Goal: Communication & Community: Connect with others

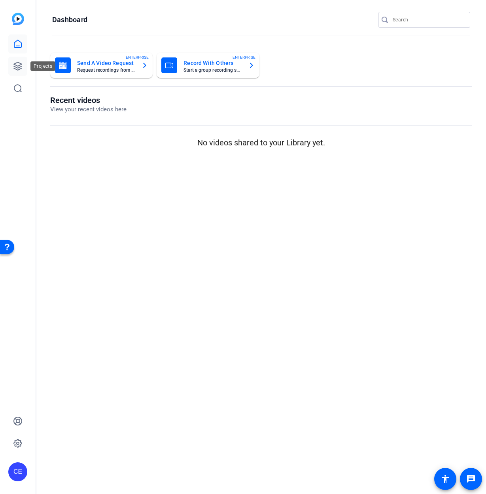
click at [16, 63] on icon at bounding box center [18, 66] width 8 height 8
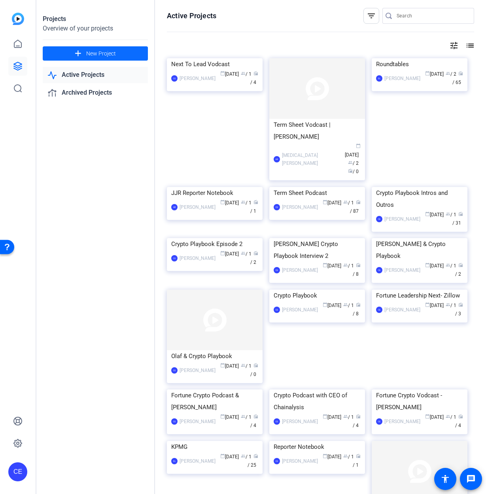
click at [92, 55] on span "New Project" at bounding box center [101, 53] width 30 height 8
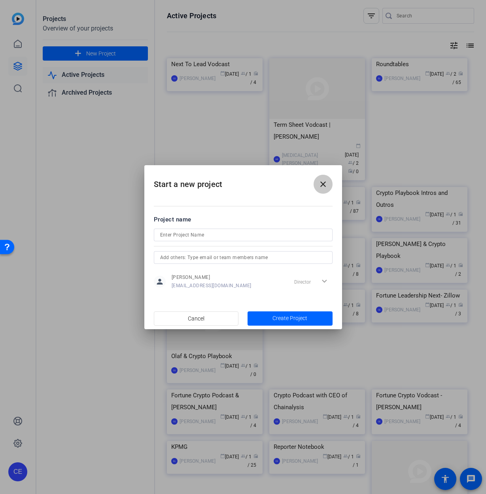
click at [329, 184] on span at bounding box center [323, 184] width 19 height 19
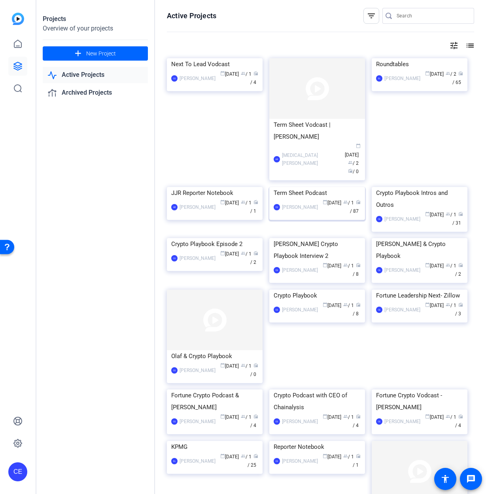
click at [317, 199] on div "Term Sheet Podcast" at bounding box center [317, 193] width 87 height 12
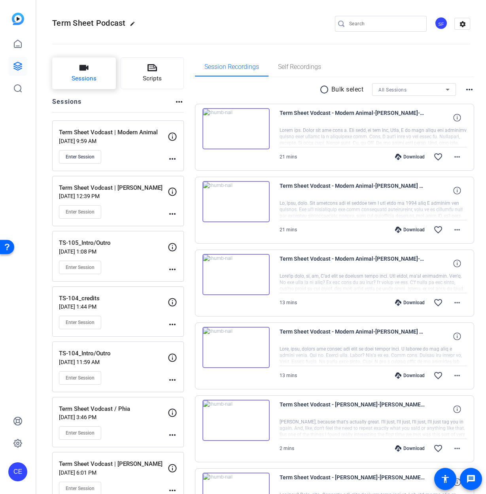
click at [89, 77] on span "Sessions" at bounding box center [84, 78] width 25 height 9
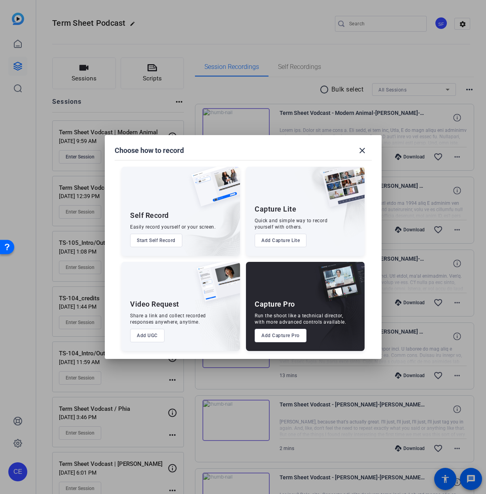
click at [292, 331] on button "Add Capture Pro" at bounding box center [281, 335] width 52 height 13
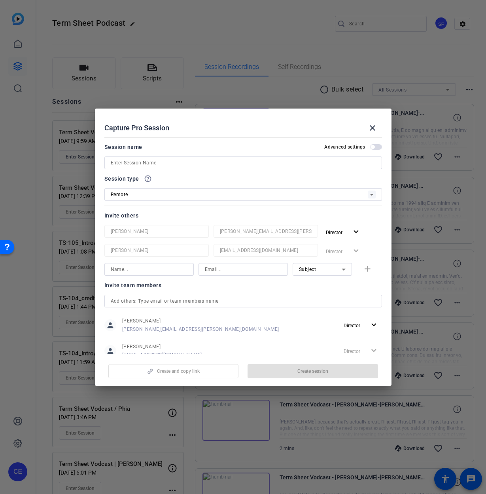
click at [210, 162] on input at bounding box center [243, 162] width 265 height 9
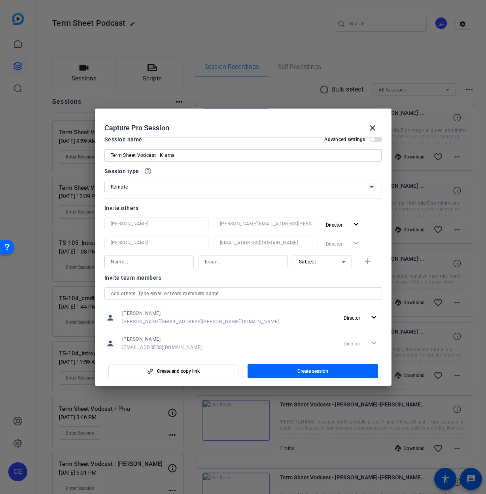
scroll to position [23, 0]
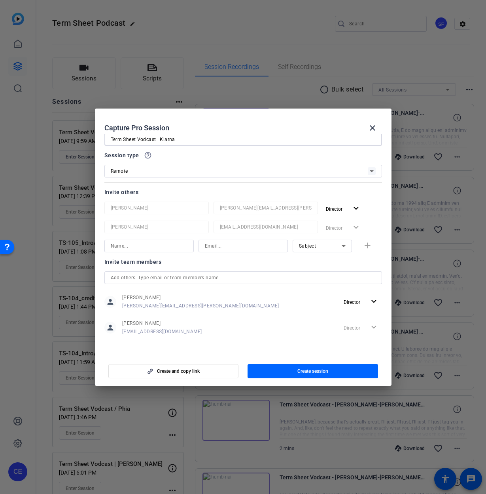
type input "Term Sheet Vodcast | Klarna"
click at [158, 243] on input at bounding box center [149, 245] width 77 height 9
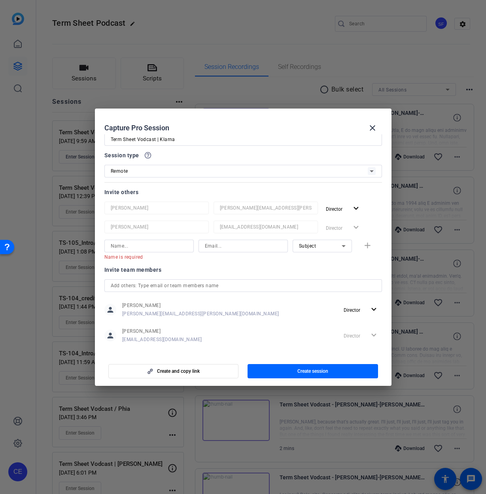
click at [331, 227] on div "Director expand_more" at bounding box center [352, 227] width 59 height 14
click at [163, 243] on input at bounding box center [149, 245] width 77 height 9
click at [323, 243] on div "Subject" at bounding box center [320, 246] width 43 height 10
click at [320, 251] on div at bounding box center [243, 247] width 486 height 494
click at [164, 245] on input at bounding box center [149, 245] width 77 height 9
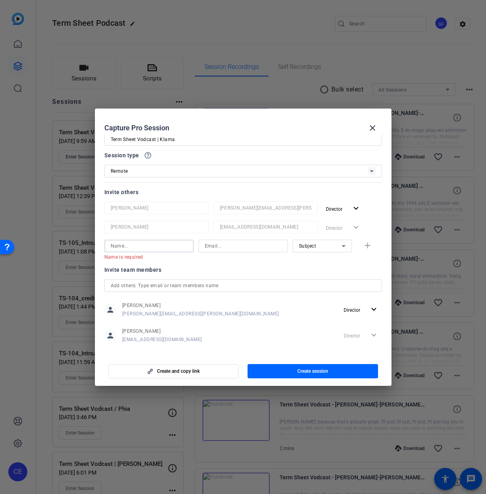
type input "e"
type input "H"
click at [187, 370] on span "Create and copy link" at bounding box center [178, 371] width 43 height 6
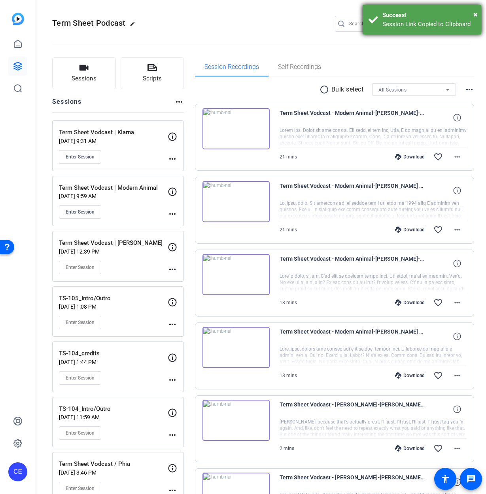
click at [479, 12] on div "× Success! Session Link Copied to Clipboard" at bounding box center [422, 20] width 119 height 30
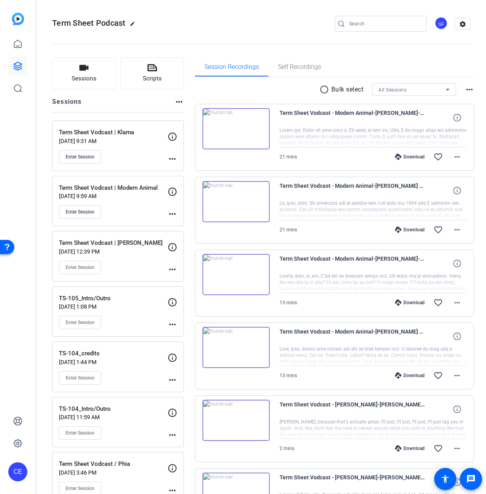
click at [111, 138] on p "[DATE] 9:31 AM" at bounding box center [113, 141] width 109 height 6
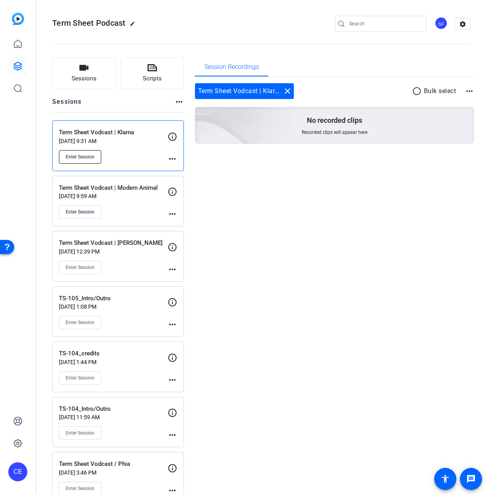
click at [97, 156] on button "Enter Session" at bounding box center [80, 156] width 42 height 13
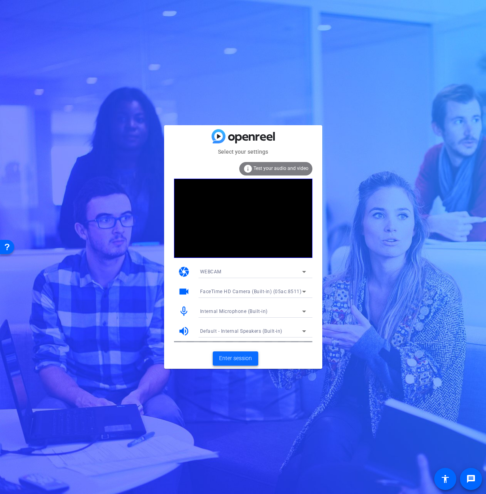
click at [239, 355] on span "Enter session" at bounding box center [235, 358] width 33 height 8
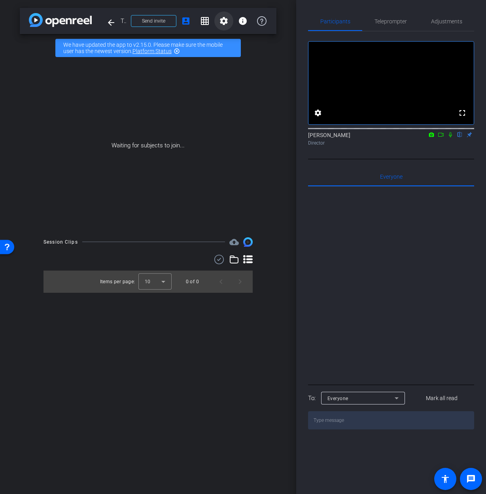
click at [219, 21] on mat-icon "settings" at bounding box center [223, 20] width 9 height 9
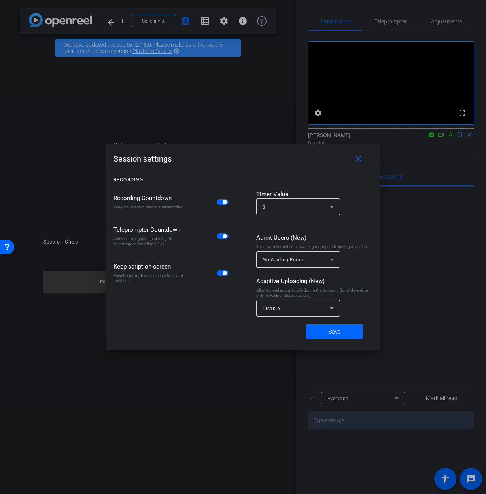
click at [222, 19] on div at bounding box center [243, 247] width 486 height 494
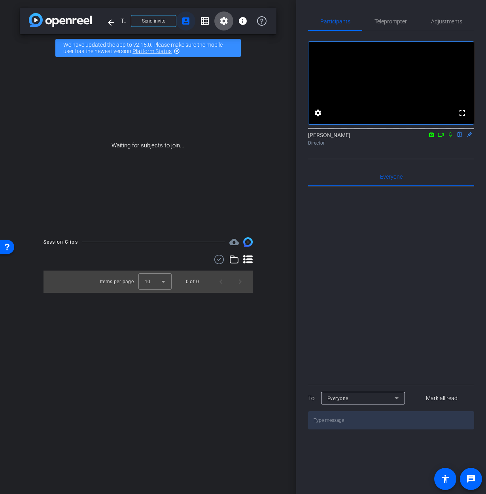
click at [185, 22] on mat-icon "account_box" at bounding box center [185, 20] width 9 height 9
click at [186, 23] on mat-icon "account_box" at bounding box center [185, 20] width 9 height 9
click at [182, 21] on mat-icon "account_box" at bounding box center [185, 20] width 9 height 9
click at [220, 22] on mat-icon "settings" at bounding box center [223, 20] width 9 height 9
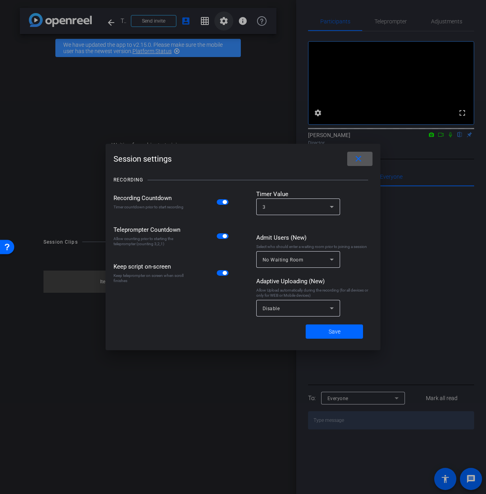
click at [222, 21] on div at bounding box center [243, 247] width 486 height 494
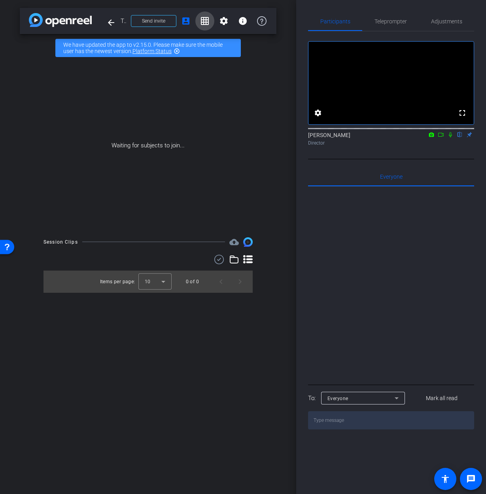
click at [202, 19] on mat-icon "grid_on" at bounding box center [204, 20] width 9 height 9
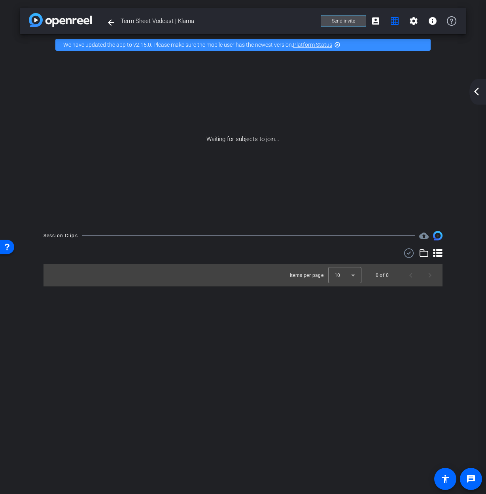
click at [356, 23] on span at bounding box center [343, 20] width 45 height 19
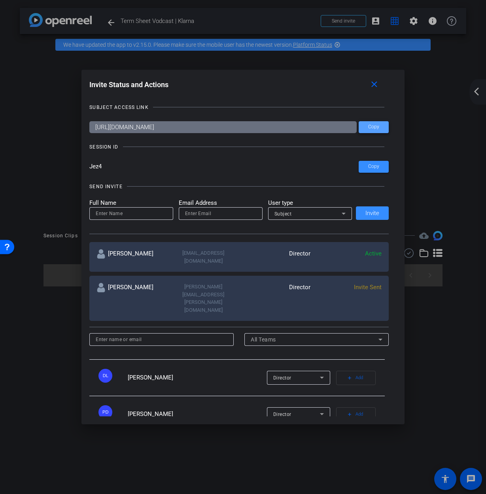
click at [368, 123] on span at bounding box center [374, 127] width 30 height 19
click at [375, 127] on span "Copy" at bounding box center [373, 127] width 11 height 6
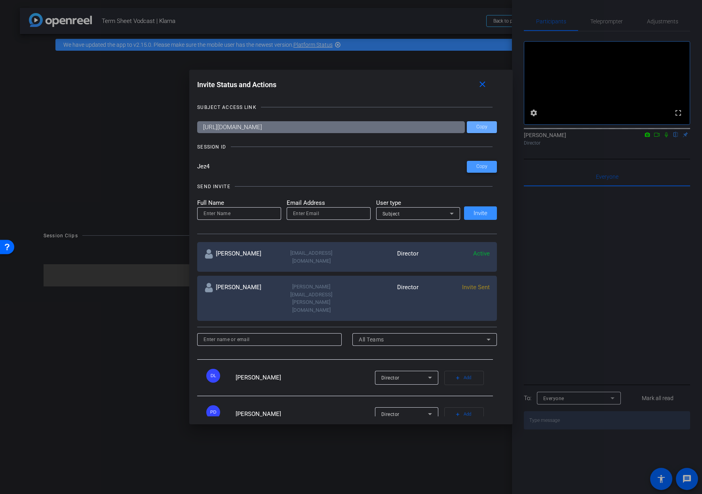
click at [467, 172] on span at bounding box center [482, 166] width 30 height 19
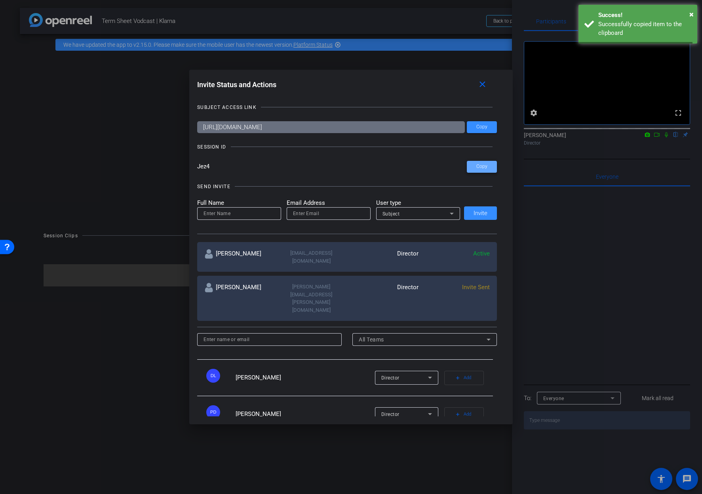
click at [479, 170] on span at bounding box center [482, 166] width 30 height 19
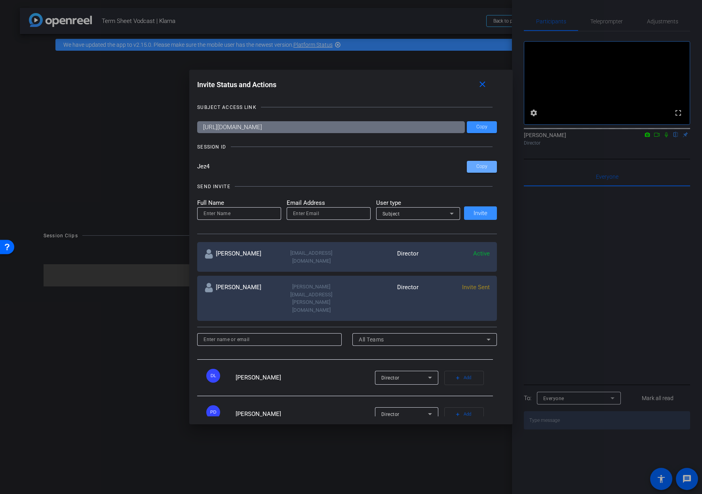
click at [255, 204] on mat-label "Full Name" at bounding box center [239, 202] width 84 height 9
click at [256, 209] on input at bounding box center [238, 213] width 71 height 9
type input "Lydia Randall"
click at [312, 215] on input "email" at bounding box center [328, 213] width 71 height 9
type input "lydia.randall@fortune.com"
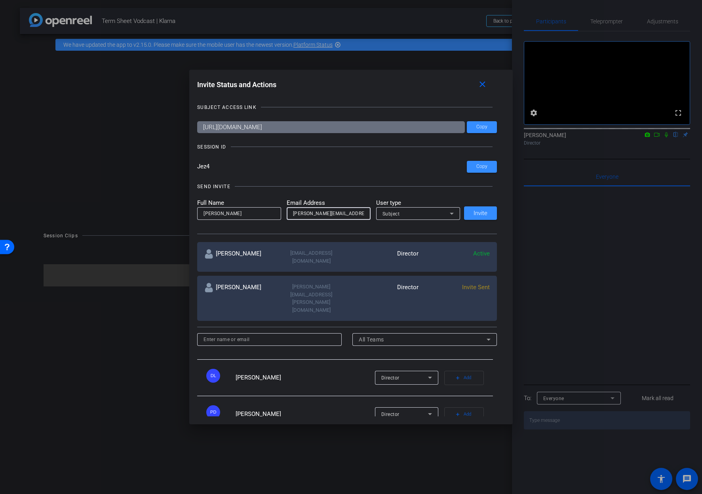
click at [413, 221] on div at bounding box center [418, 224] width 84 height 9
click at [411, 217] on div "Subject" at bounding box center [415, 214] width 67 height 10
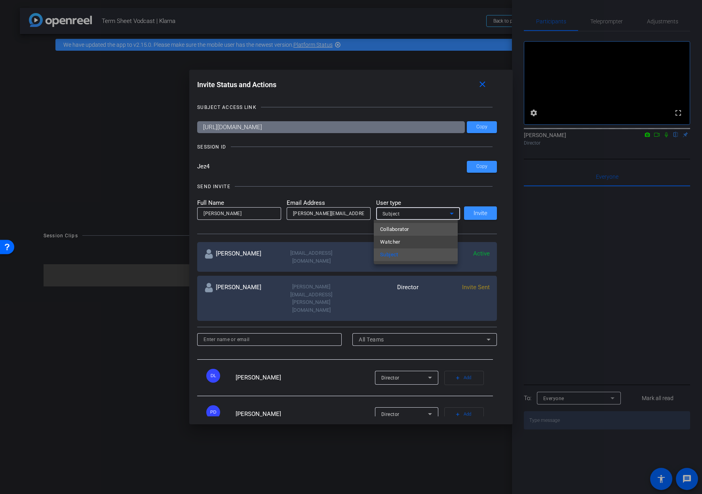
click at [416, 223] on mat-option "Collaborator" at bounding box center [416, 229] width 84 height 13
click at [478, 213] on span "Invite" at bounding box center [480, 213] width 14 height 6
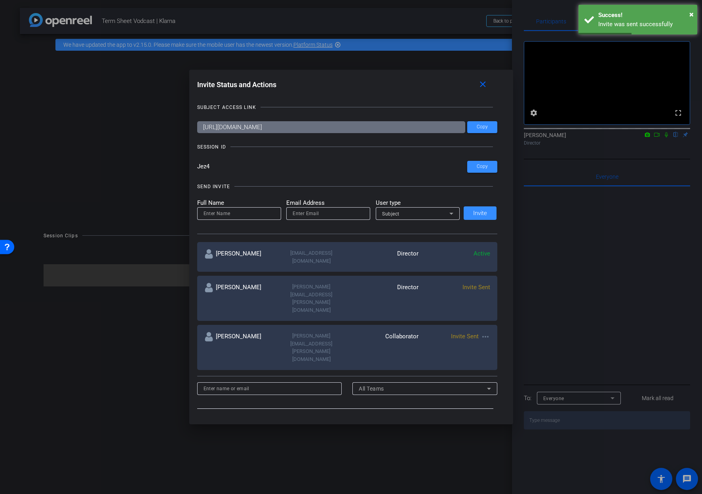
click at [229, 211] on input at bounding box center [238, 213] width 71 height 9
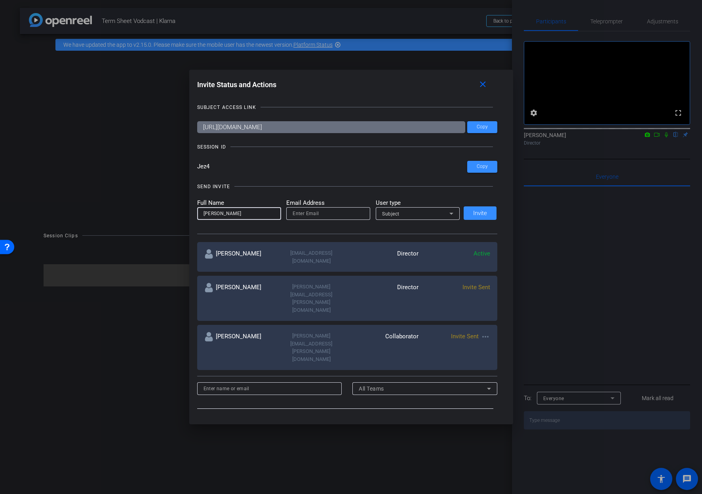
click at [206, 215] on input "Acdam Banicki" at bounding box center [238, 213] width 71 height 9
type input "Adam Banicki"
click at [326, 209] on div at bounding box center [328, 213] width 71 height 13
click at [327, 211] on input "email" at bounding box center [328, 213] width 71 height 9
type input "adam.banicki@fortune.com"
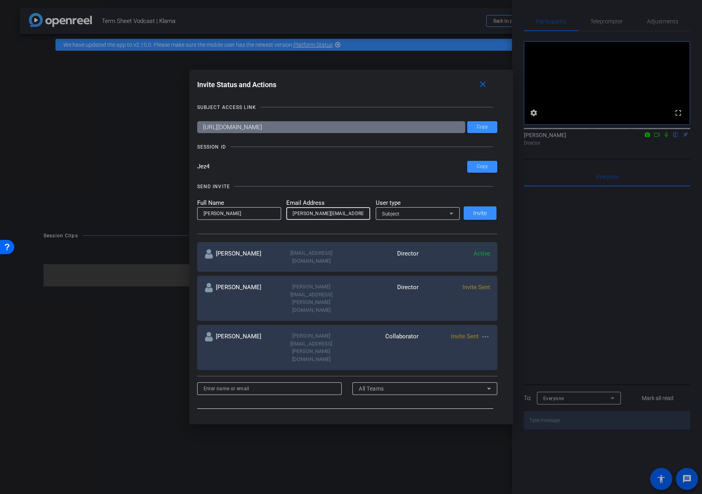
click at [425, 218] on div "Subject" at bounding box center [417, 213] width 71 height 13
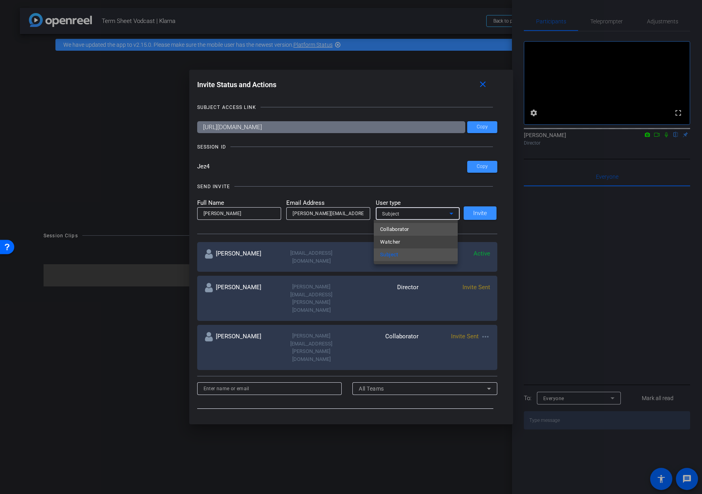
click at [419, 231] on mat-option "Collaborator" at bounding box center [416, 229] width 84 height 13
click at [469, 213] on span at bounding box center [479, 212] width 33 height 19
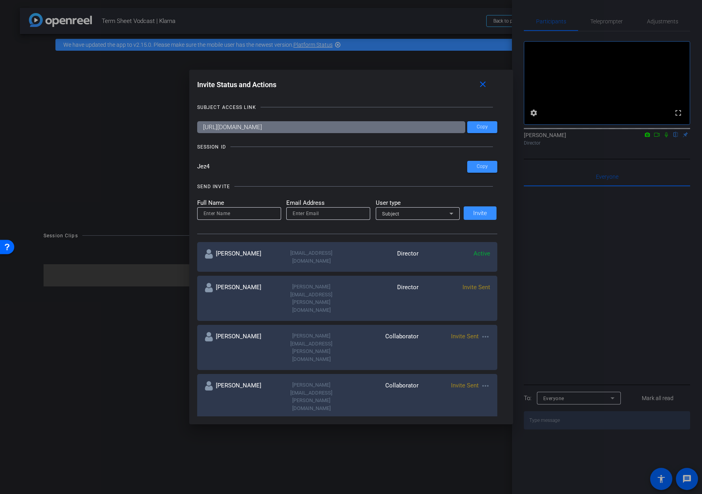
scroll to position [66, 0]
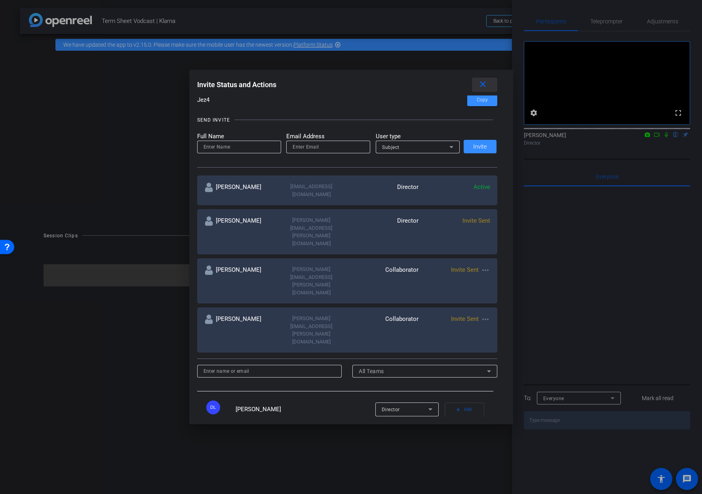
click at [485, 81] on mat-icon "close" at bounding box center [483, 85] width 10 height 10
